Goal: Task Accomplishment & Management: Complete application form

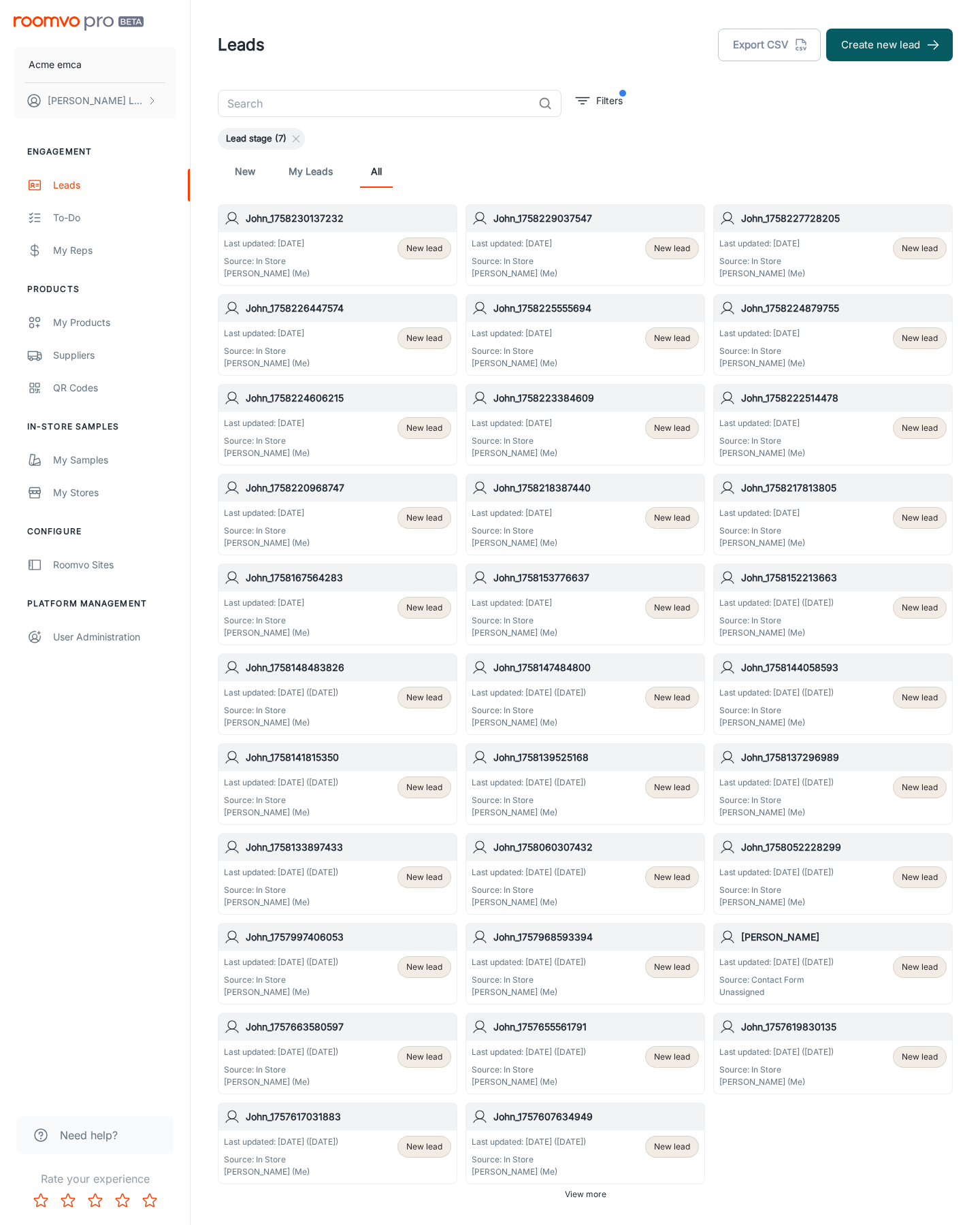
click at [890, 45] on button "Create new lead" at bounding box center [889, 44] width 126 height 33
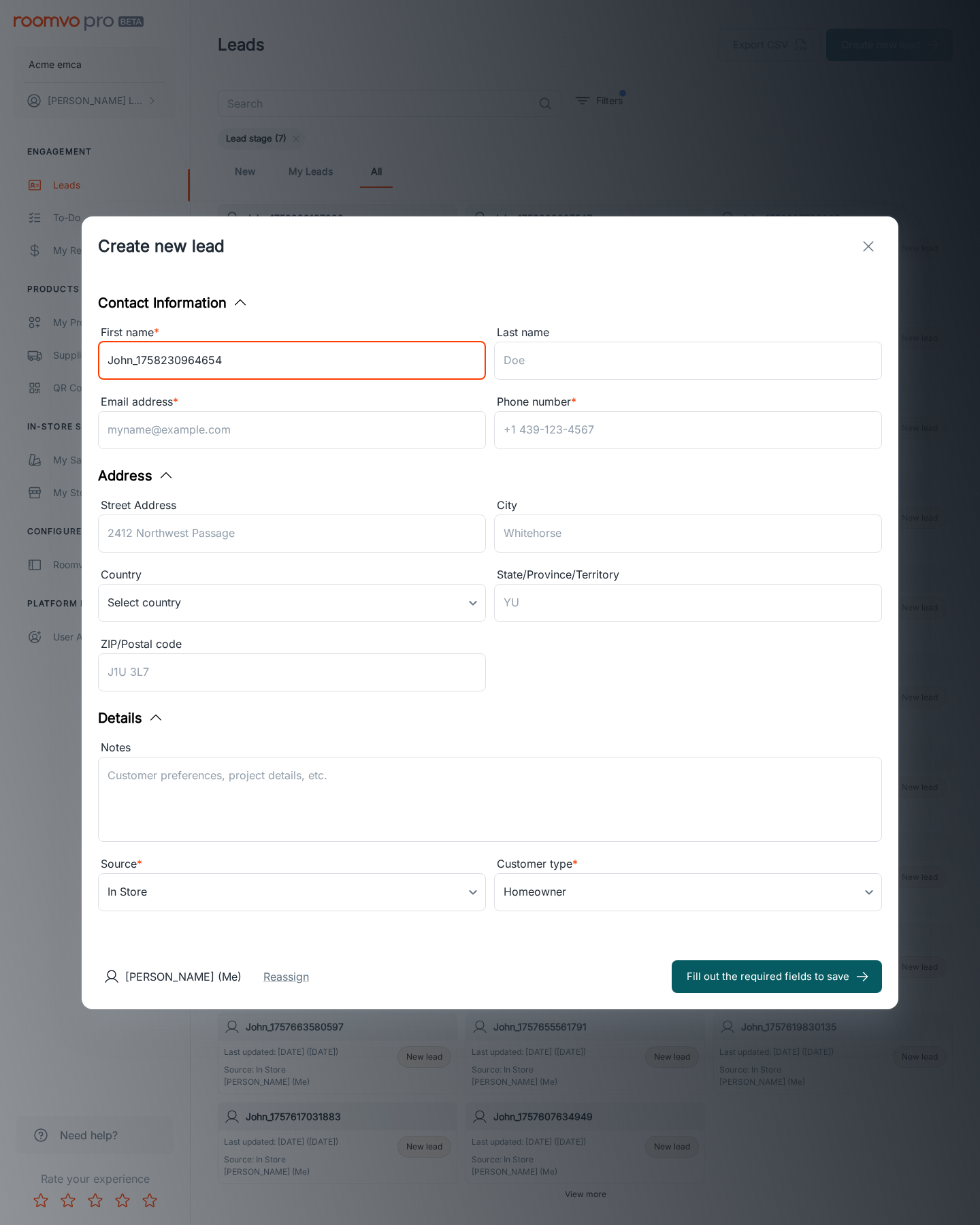
type input "John_1758230964654"
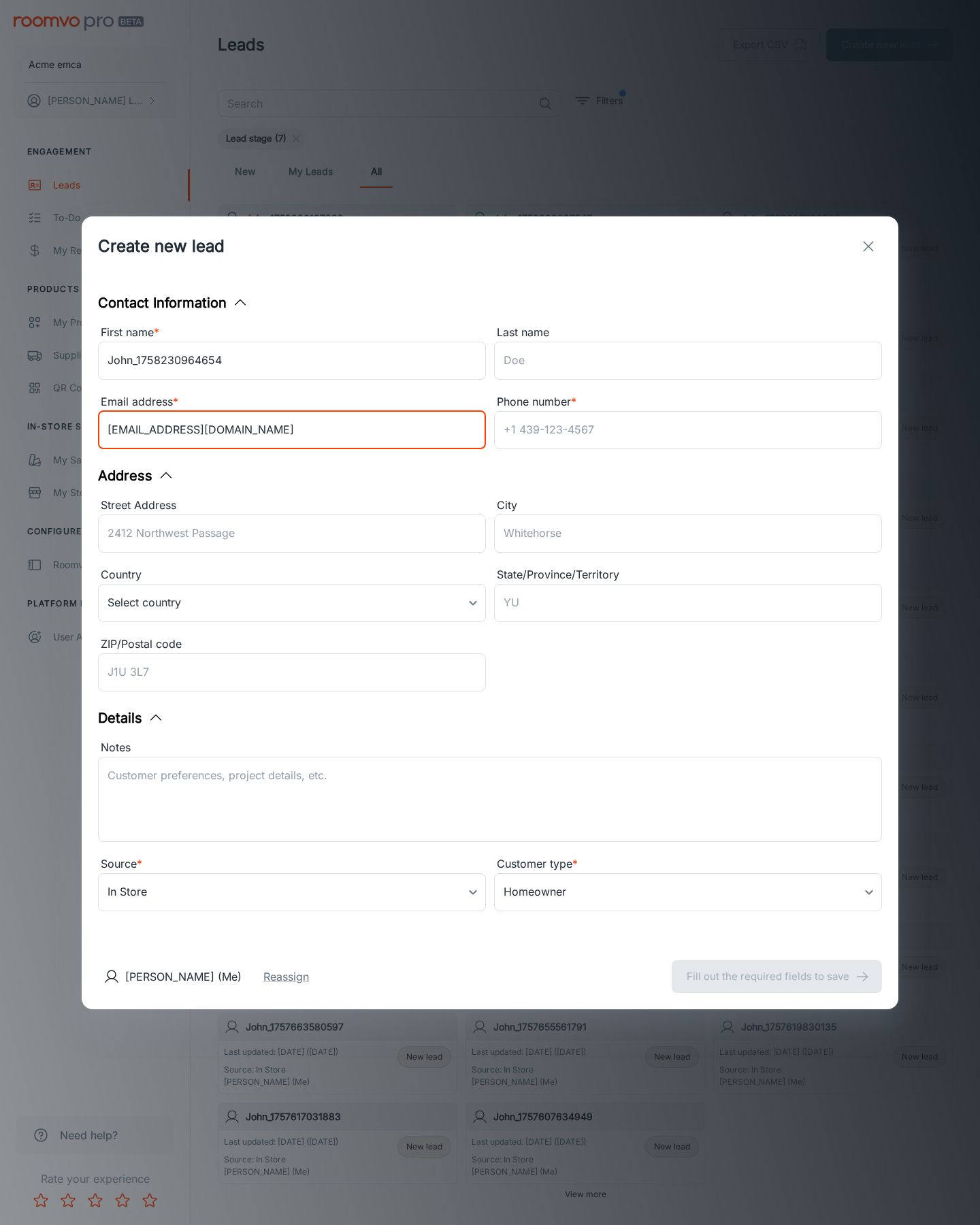
type input "[EMAIL_ADDRESS][DOMAIN_NAME]"
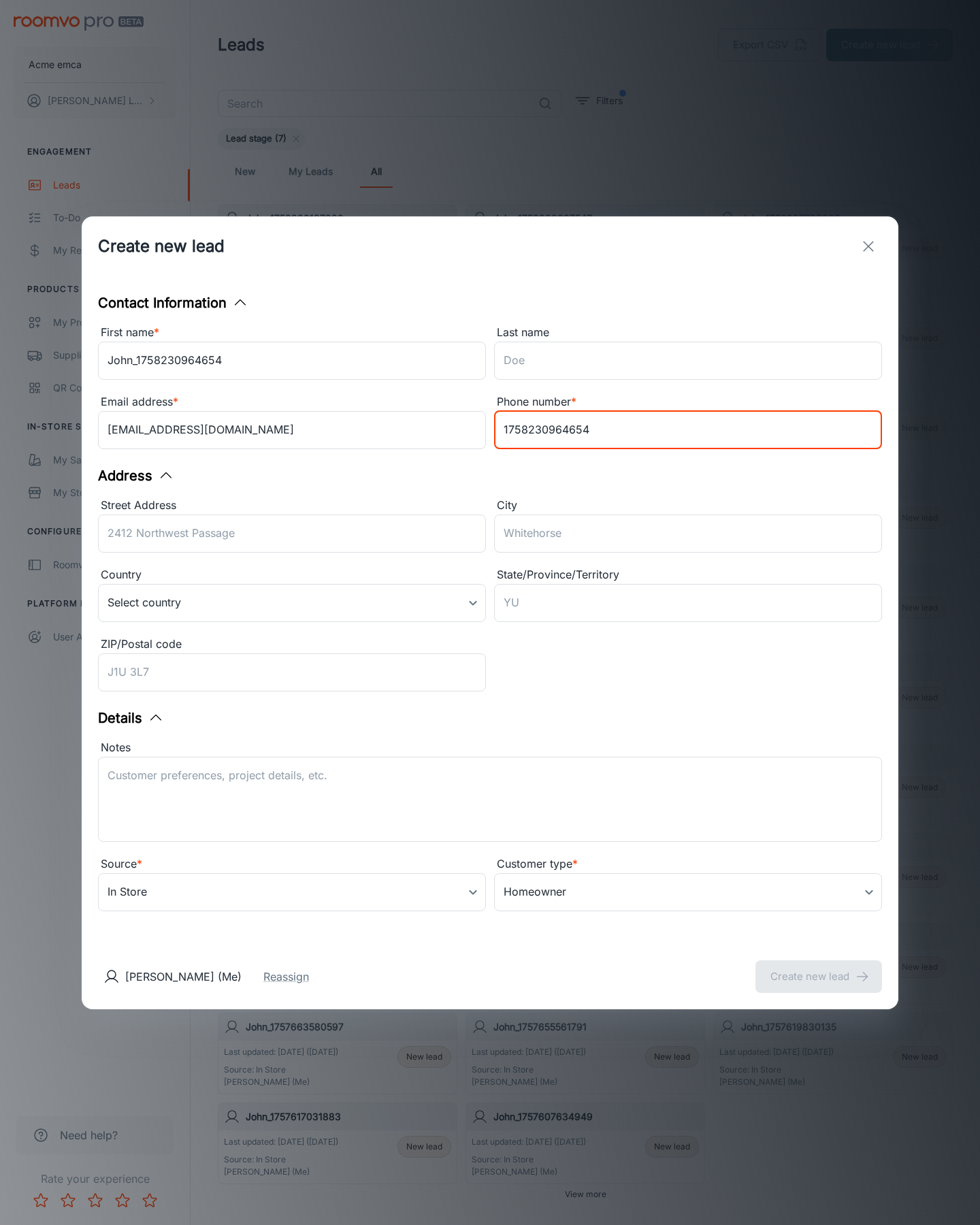
type input "1758230964654"
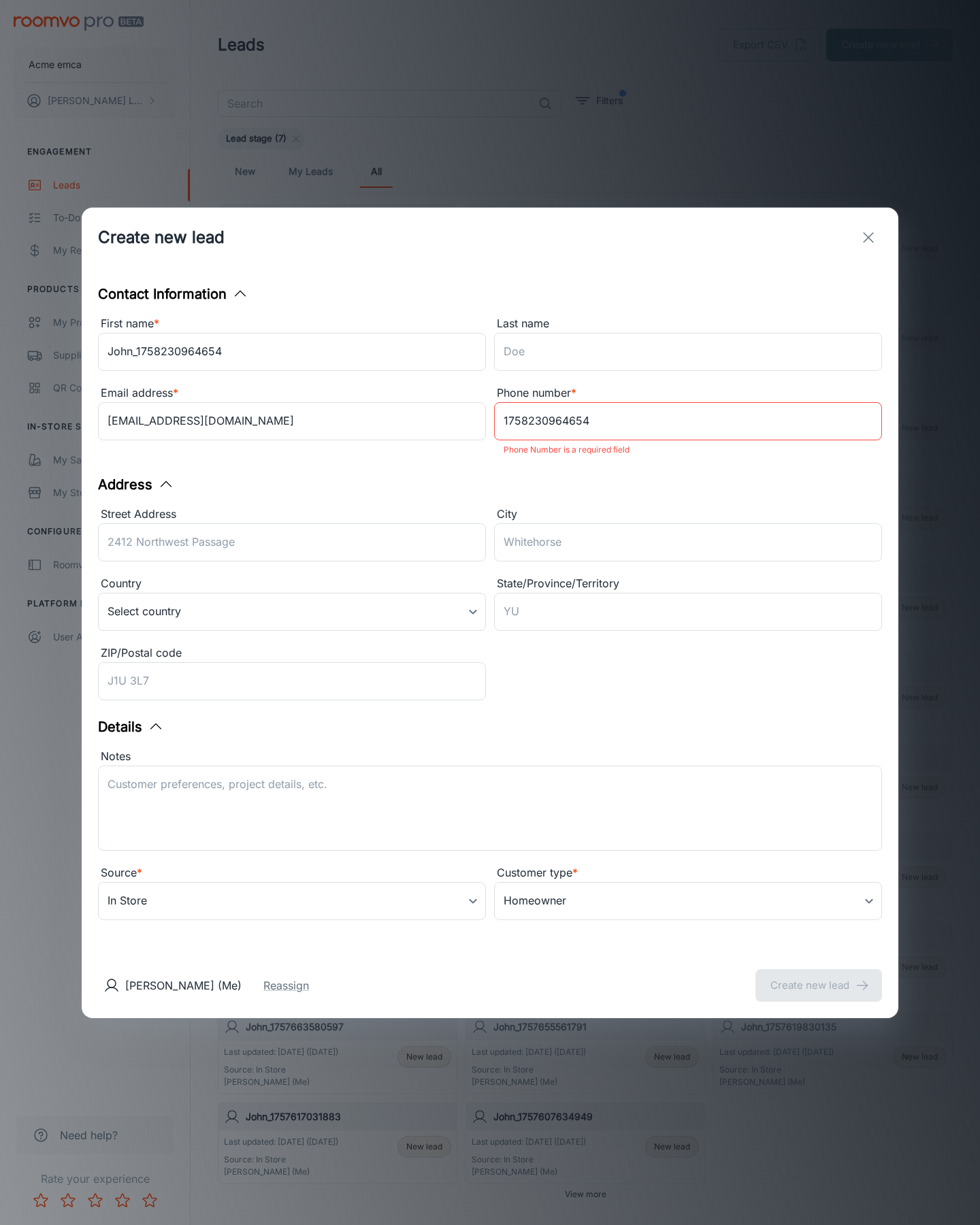
click at [819, 976] on button "Create new lead" at bounding box center [819, 985] width 126 height 33
